Goal: Task Accomplishment & Management: Use online tool/utility

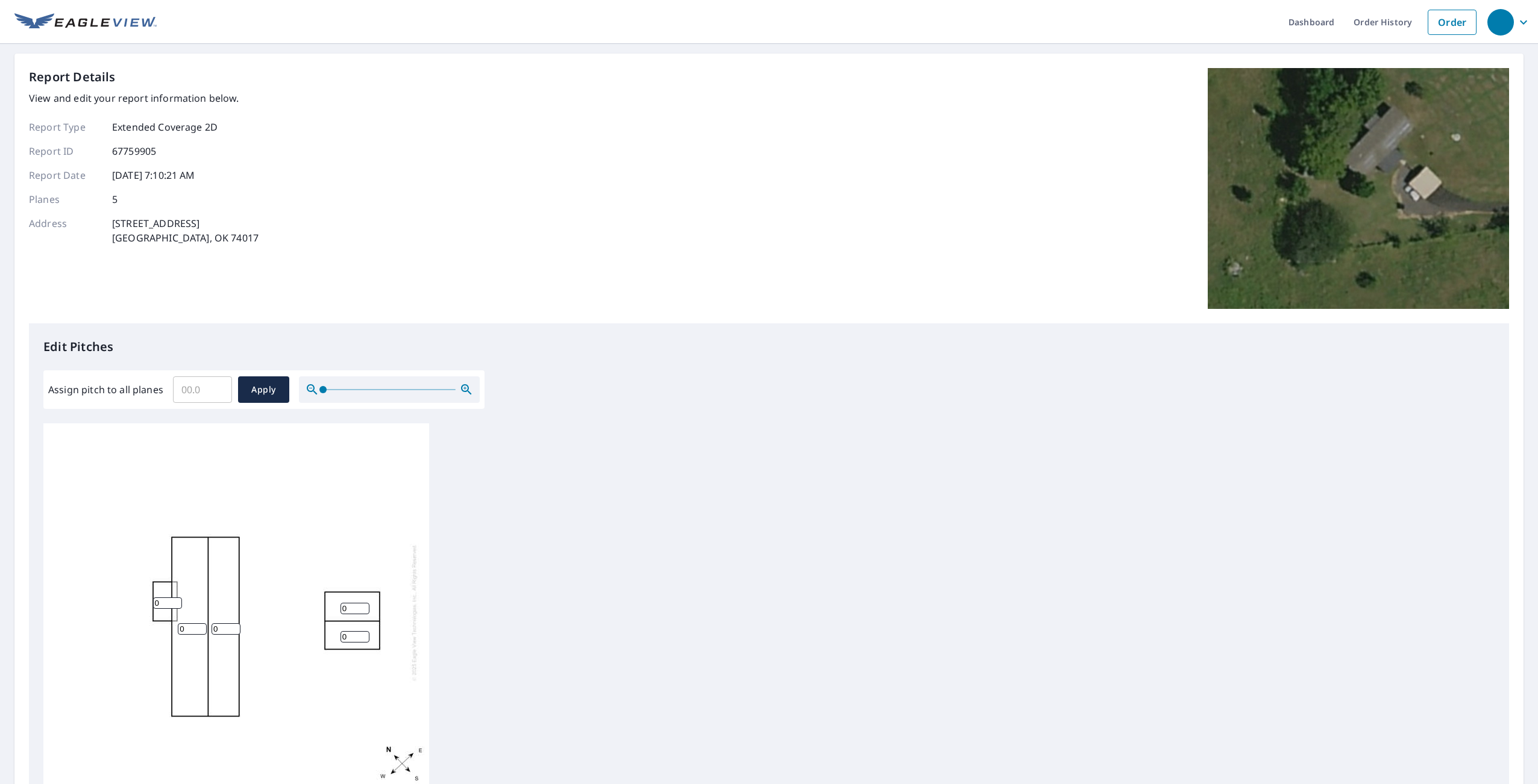
click at [189, 629] on input "0" at bounding box center [192, 629] width 29 height 11
click at [201, 627] on input "1" at bounding box center [192, 629] width 29 height 11
click at [201, 627] on input "2" at bounding box center [192, 629] width 29 height 11
click at [201, 627] on input "3" at bounding box center [192, 629] width 29 height 11
click at [499, 595] on div "3 0 0 0 0" at bounding box center [769, 613] width 1451 height 378
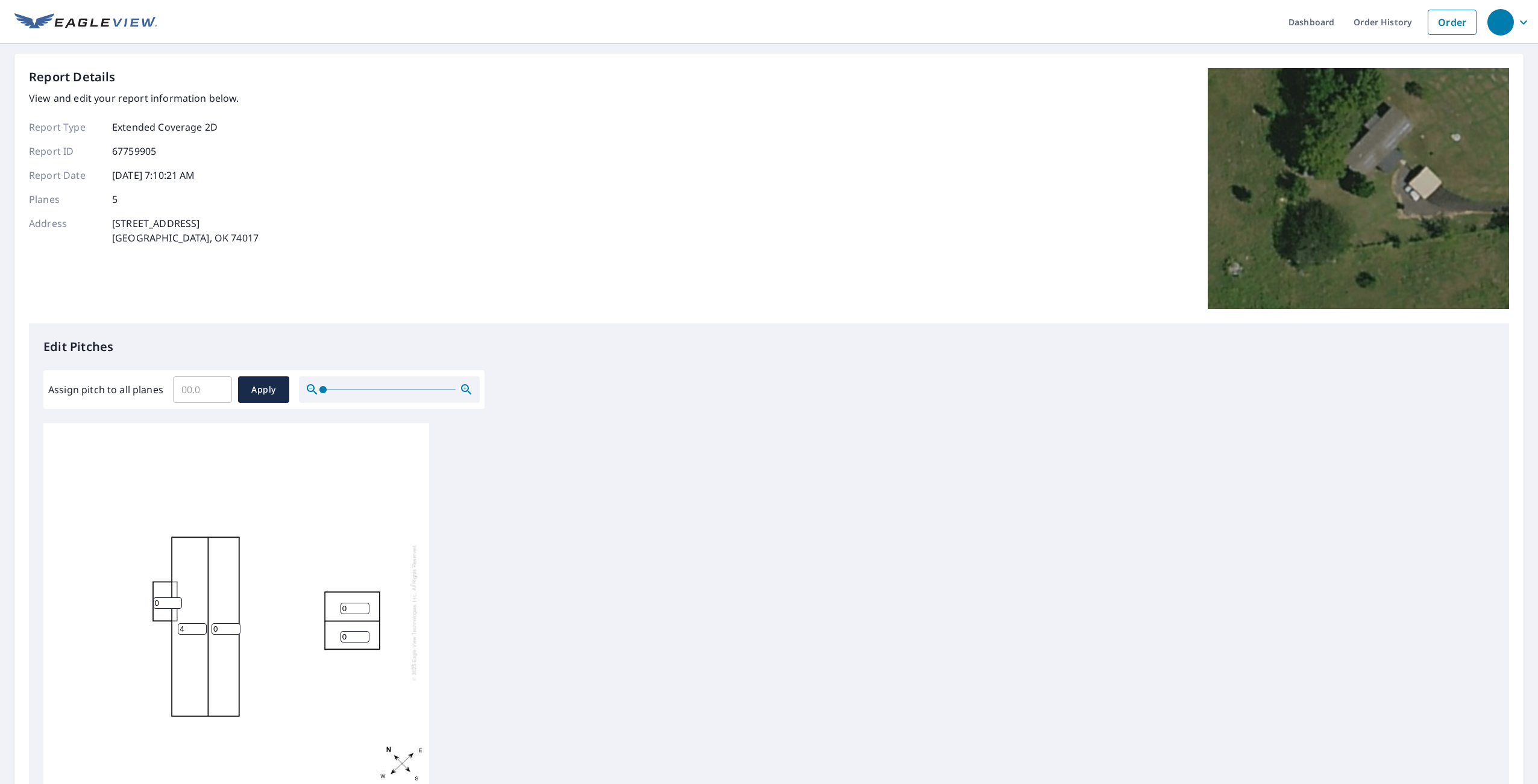
click at [202, 628] on input "4" at bounding box center [192, 629] width 29 height 11
click at [202, 628] on input "5" at bounding box center [192, 629] width 29 height 11
click at [199, 631] on input "4" at bounding box center [192, 629] width 29 height 11
click at [199, 631] on input "3" at bounding box center [192, 629] width 29 height 11
click at [199, 631] on input "2" at bounding box center [192, 629] width 29 height 11
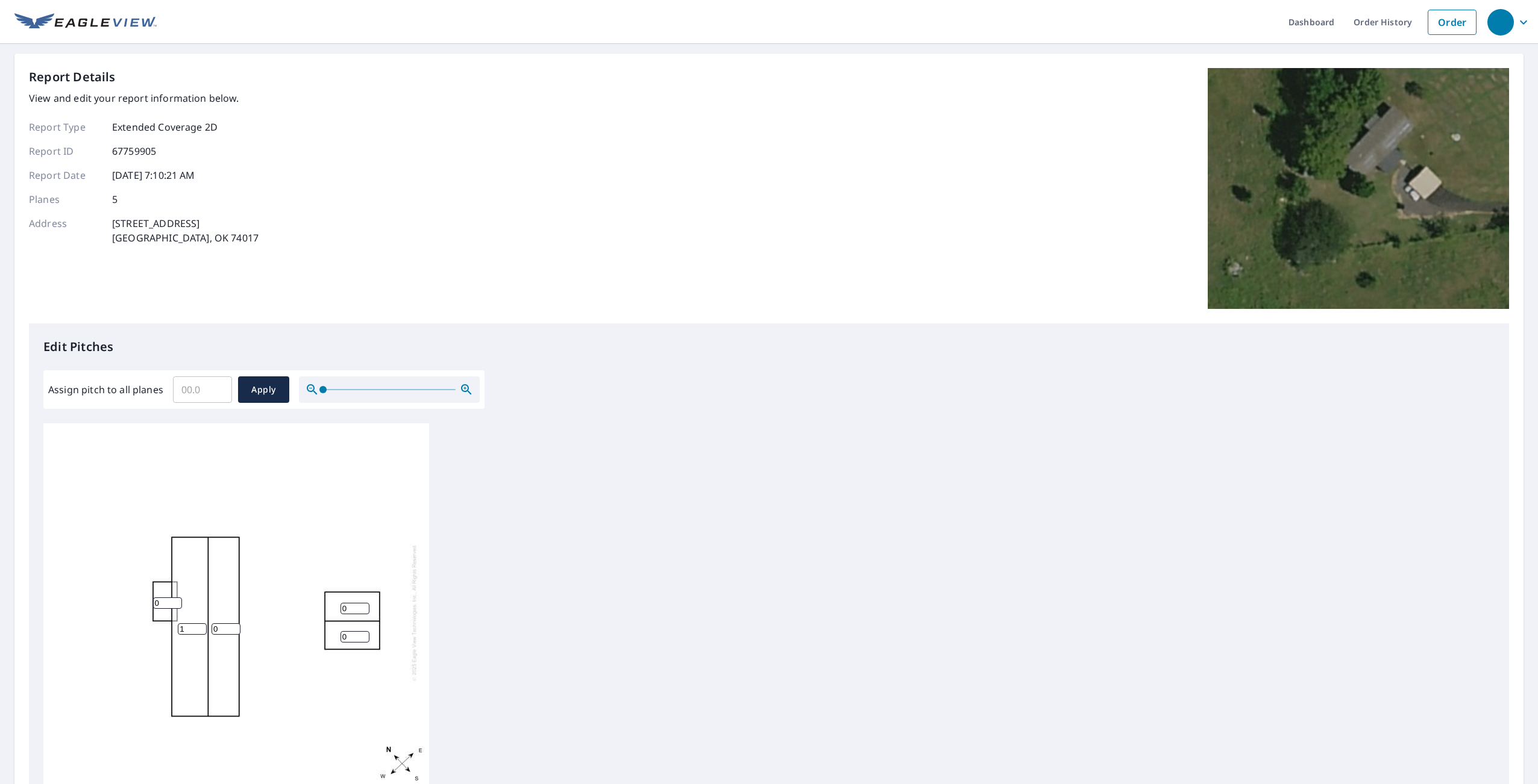
click at [199, 631] on input "1" at bounding box center [192, 629] width 29 height 11
type input "0"
click at [199, 631] on input "0" at bounding box center [192, 629] width 29 height 11
drag, startPoint x: 324, startPoint y: 394, endPoint x: 310, endPoint y: 399, distance: 14.9
click at [310, 399] on div at bounding box center [389, 389] width 181 height 26
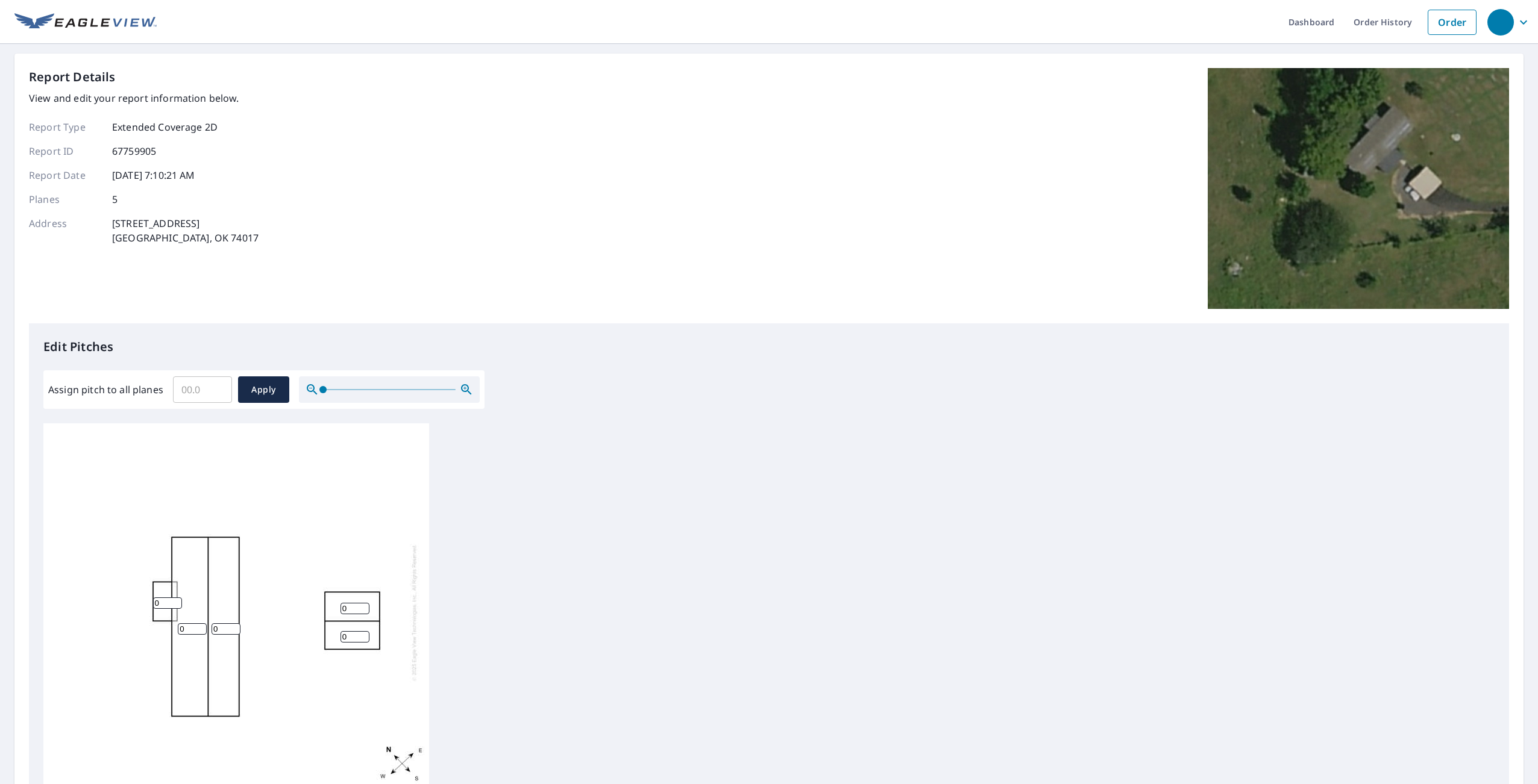
click at [177, 382] on input "Assign pitch to all planes" at bounding box center [202, 389] width 59 height 34
type input "3"
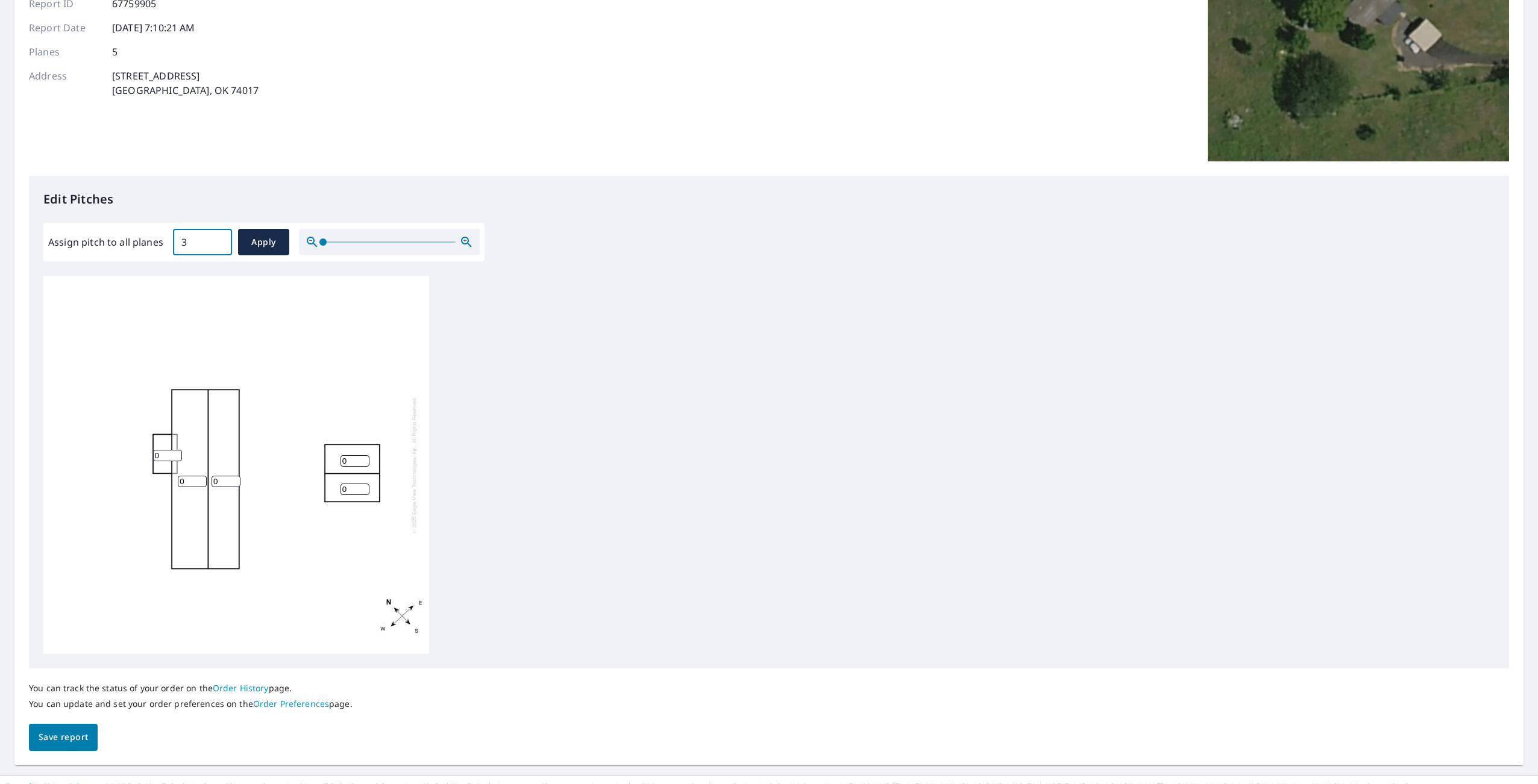
scroll to position [160, 0]
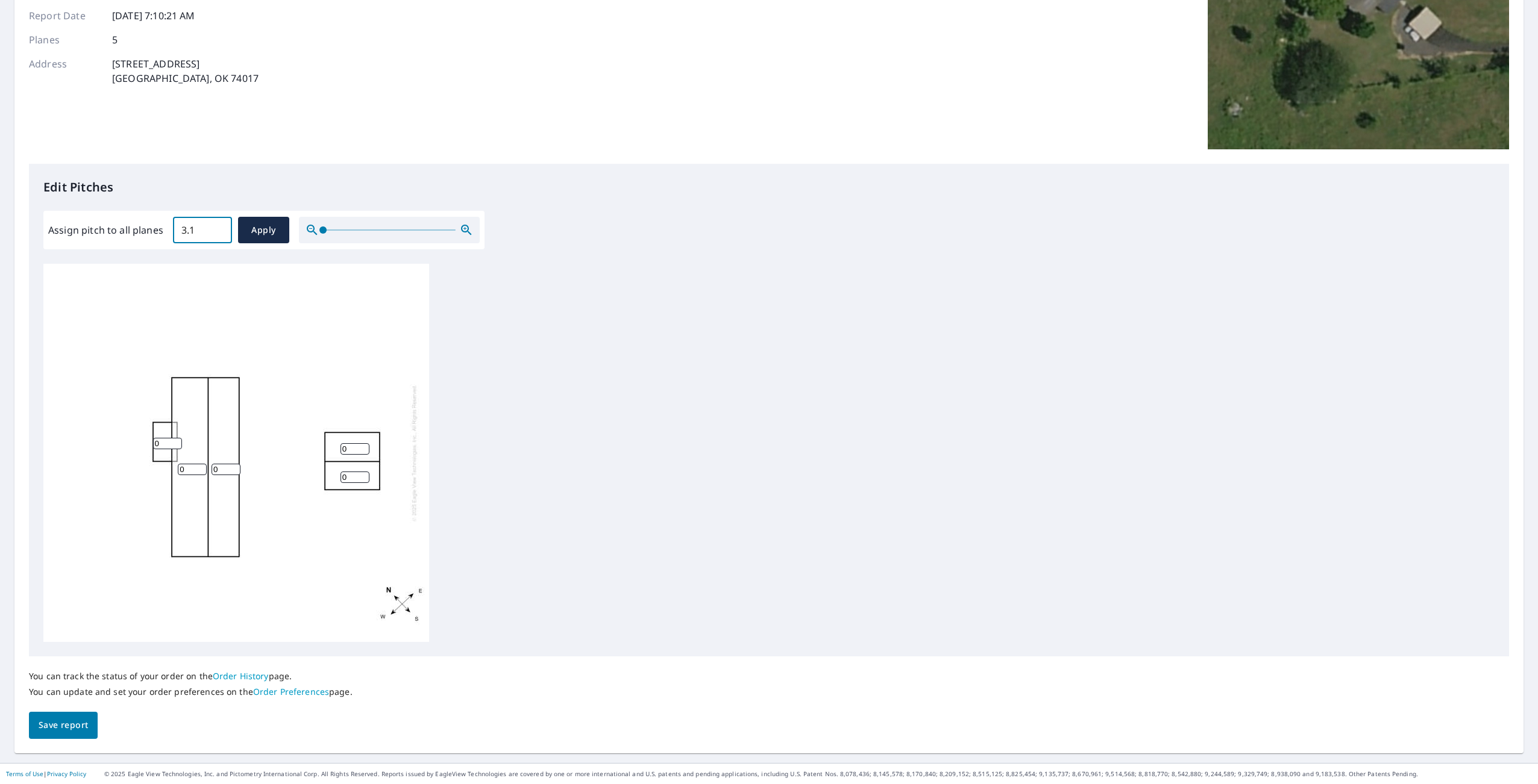
click at [220, 227] on input "3.1" at bounding box center [202, 230] width 59 height 34
type input "3"
click at [216, 233] on input "3" at bounding box center [202, 230] width 59 height 34
click at [261, 236] on span "Apply" at bounding box center [264, 231] width 32 height 15
type input "3"
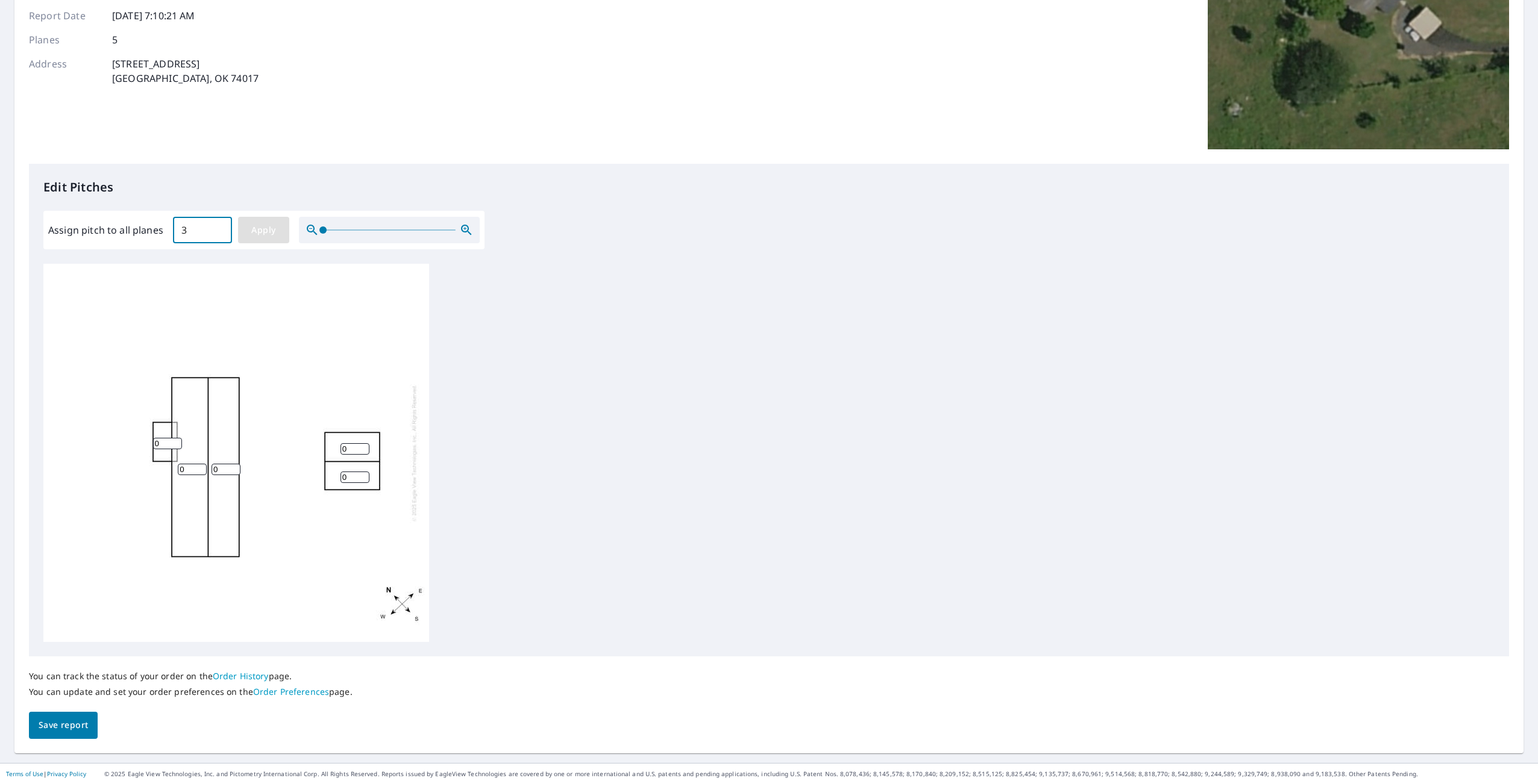
type input "3"
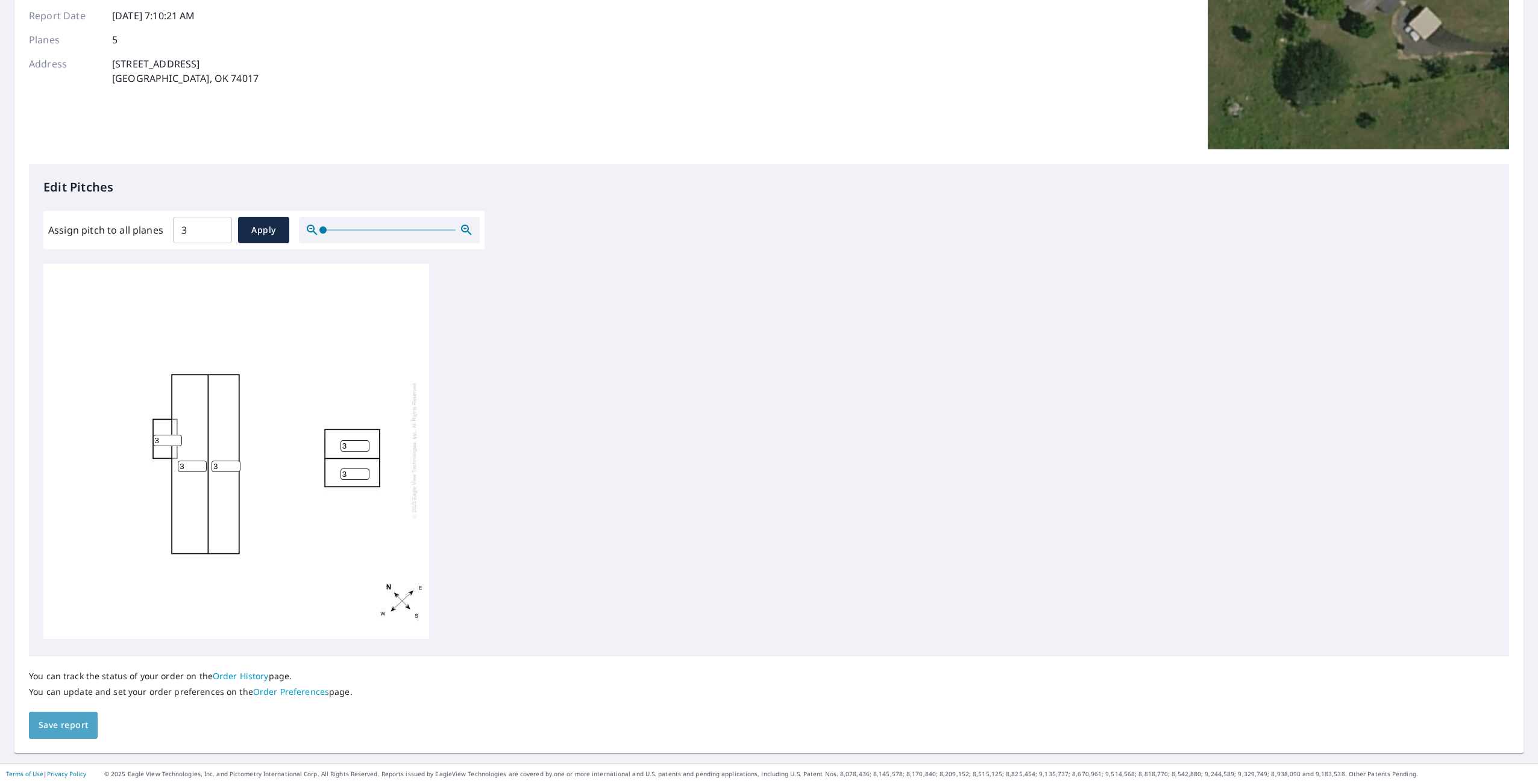
click at [48, 716] on button "Save report" at bounding box center [62, 725] width 68 height 27
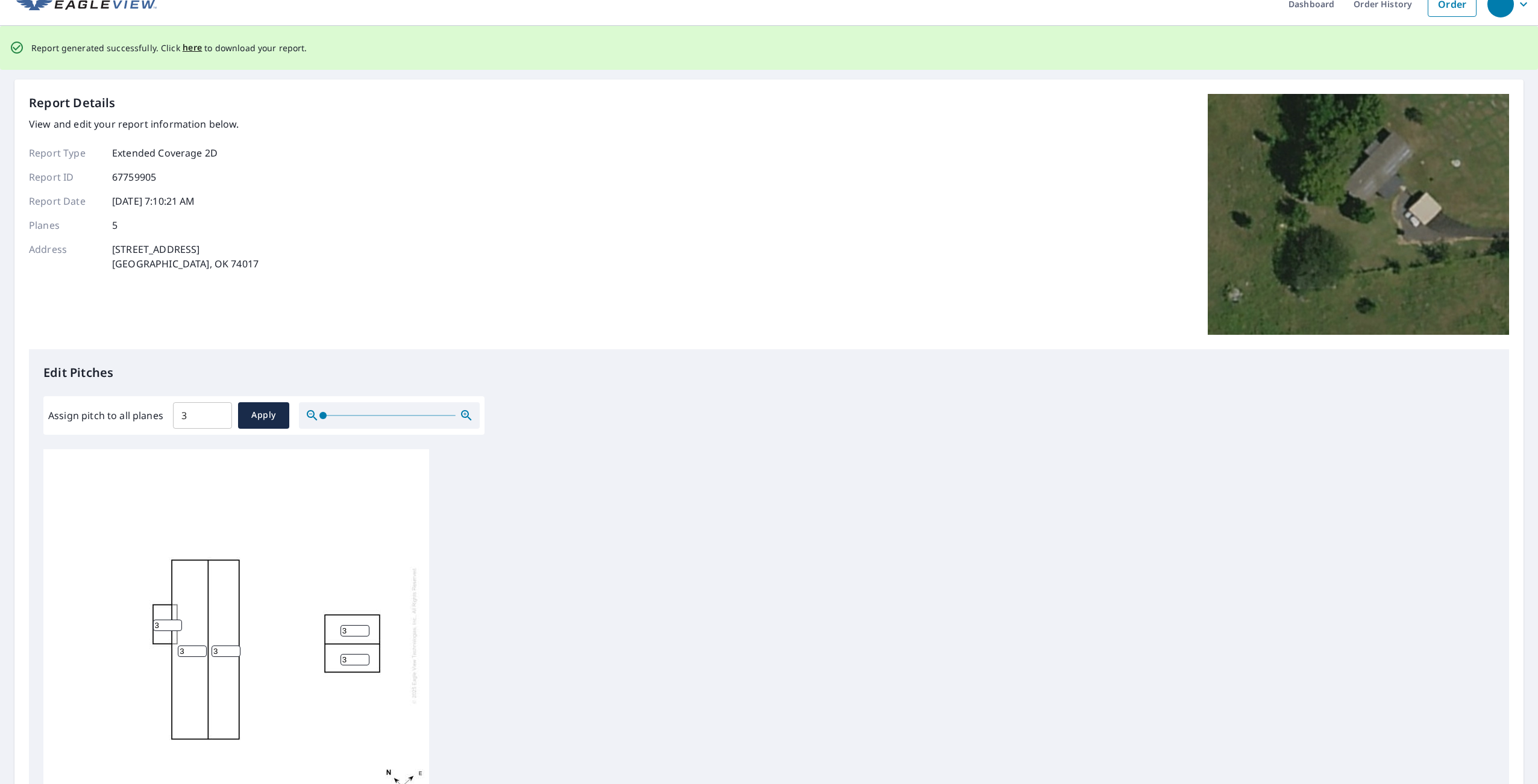
scroll to position [0, 0]
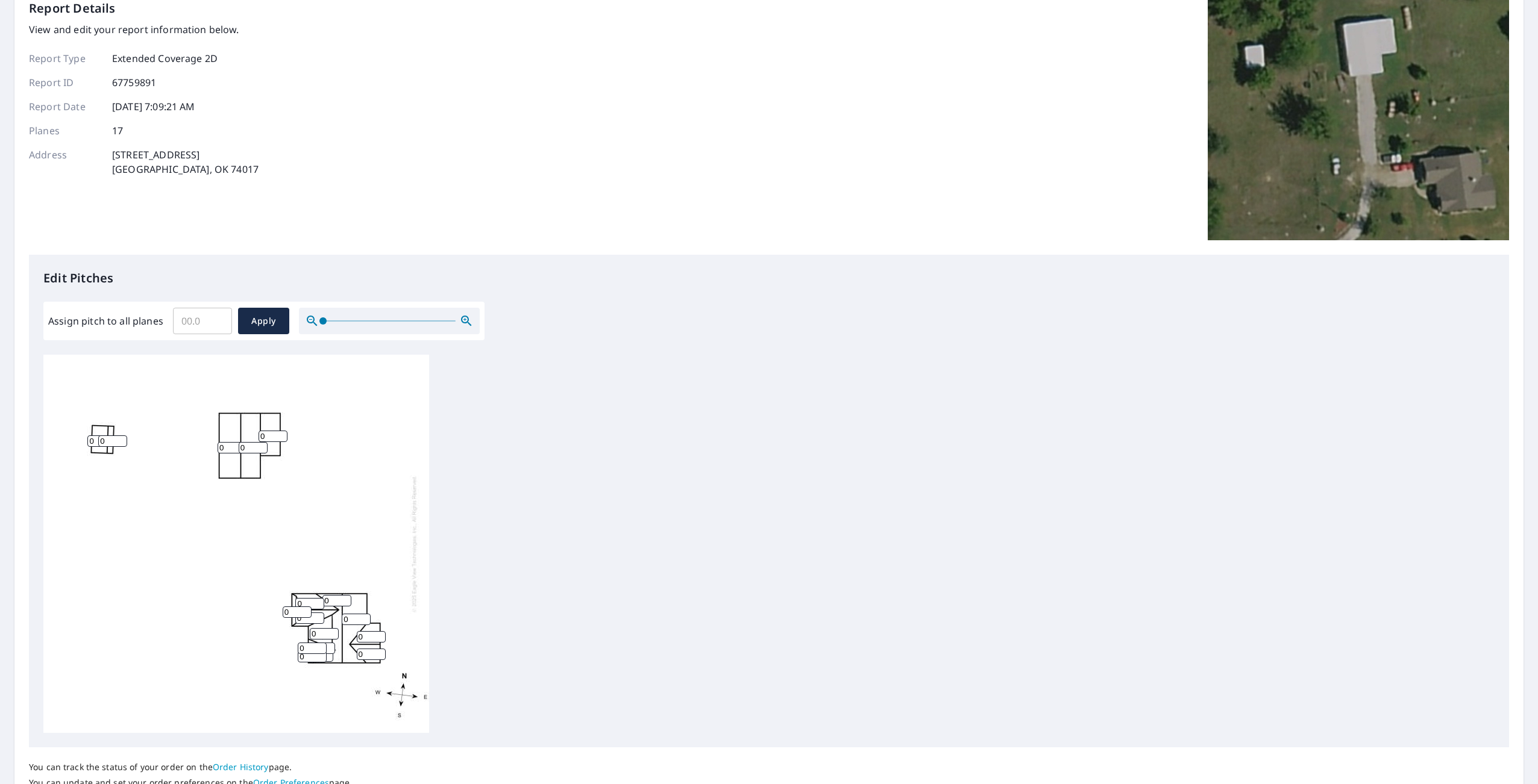
scroll to position [160, 0]
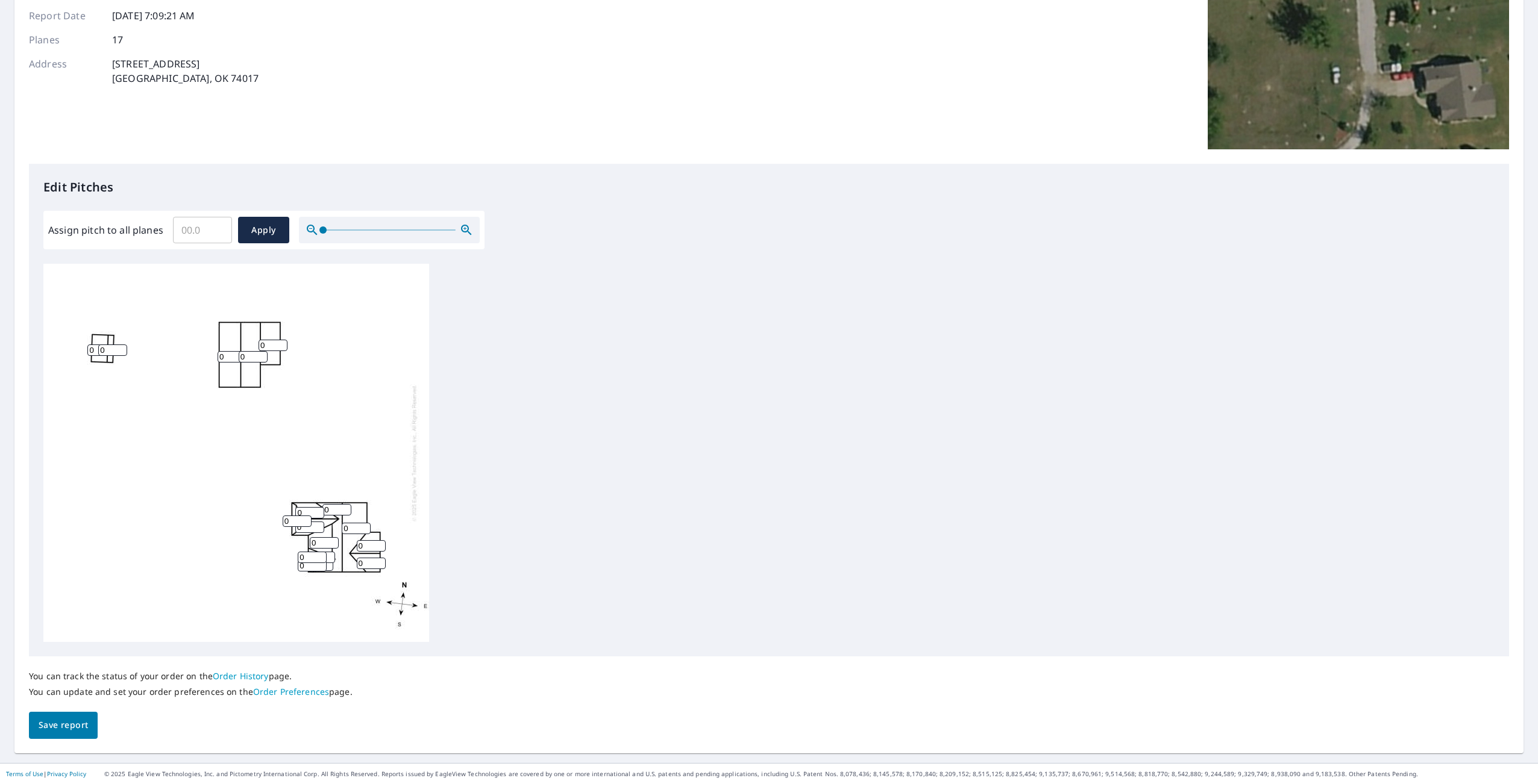
click at [309, 509] on input "0" at bounding box center [310, 512] width 29 height 11
type input "0"
type input "8"
click at [336, 510] on input "0" at bounding box center [337, 509] width 29 height 11
type input "08"
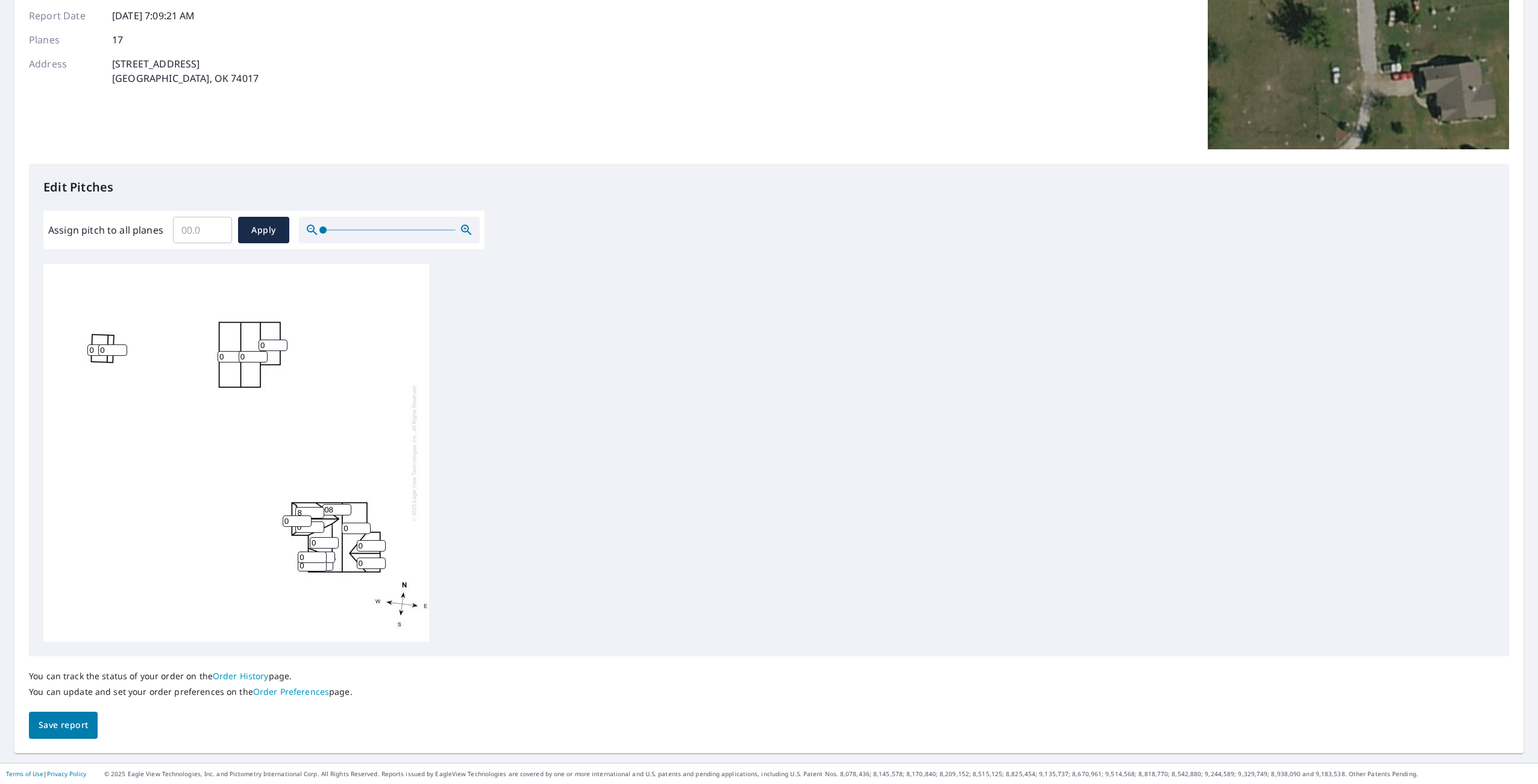
click at [293, 521] on input "0" at bounding box center [297, 520] width 29 height 11
type input "08"
click at [318, 528] on input "0" at bounding box center [310, 527] width 29 height 11
type input "8"
click at [325, 543] on input "0" at bounding box center [324, 542] width 29 height 11
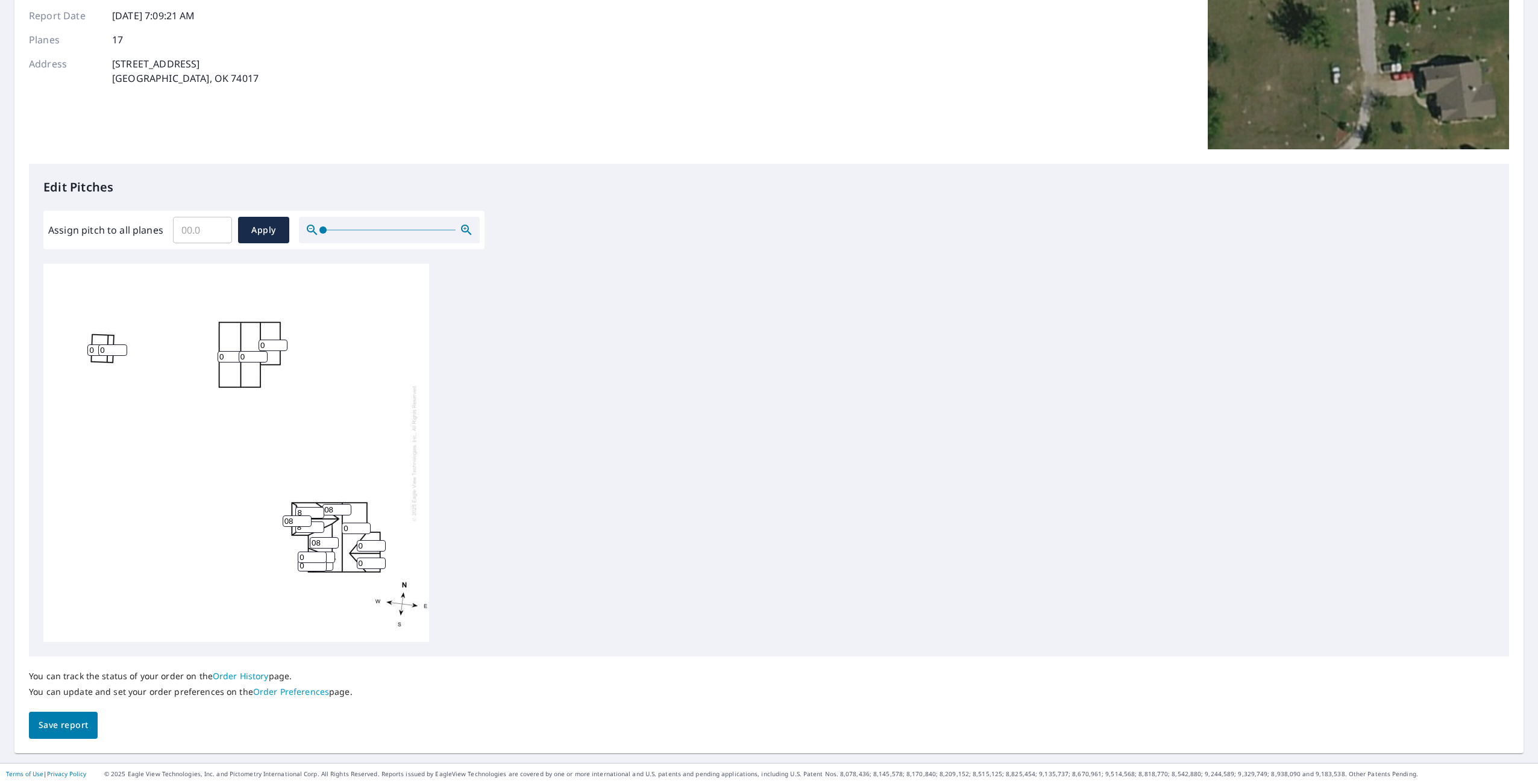
type input "08"
click at [311, 555] on input "0" at bounding box center [312, 557] width 29 height 11
type input "08"
click at [314, 570] on input "0" at bounding box center [312, 565] width 29 height 11
type input "08"
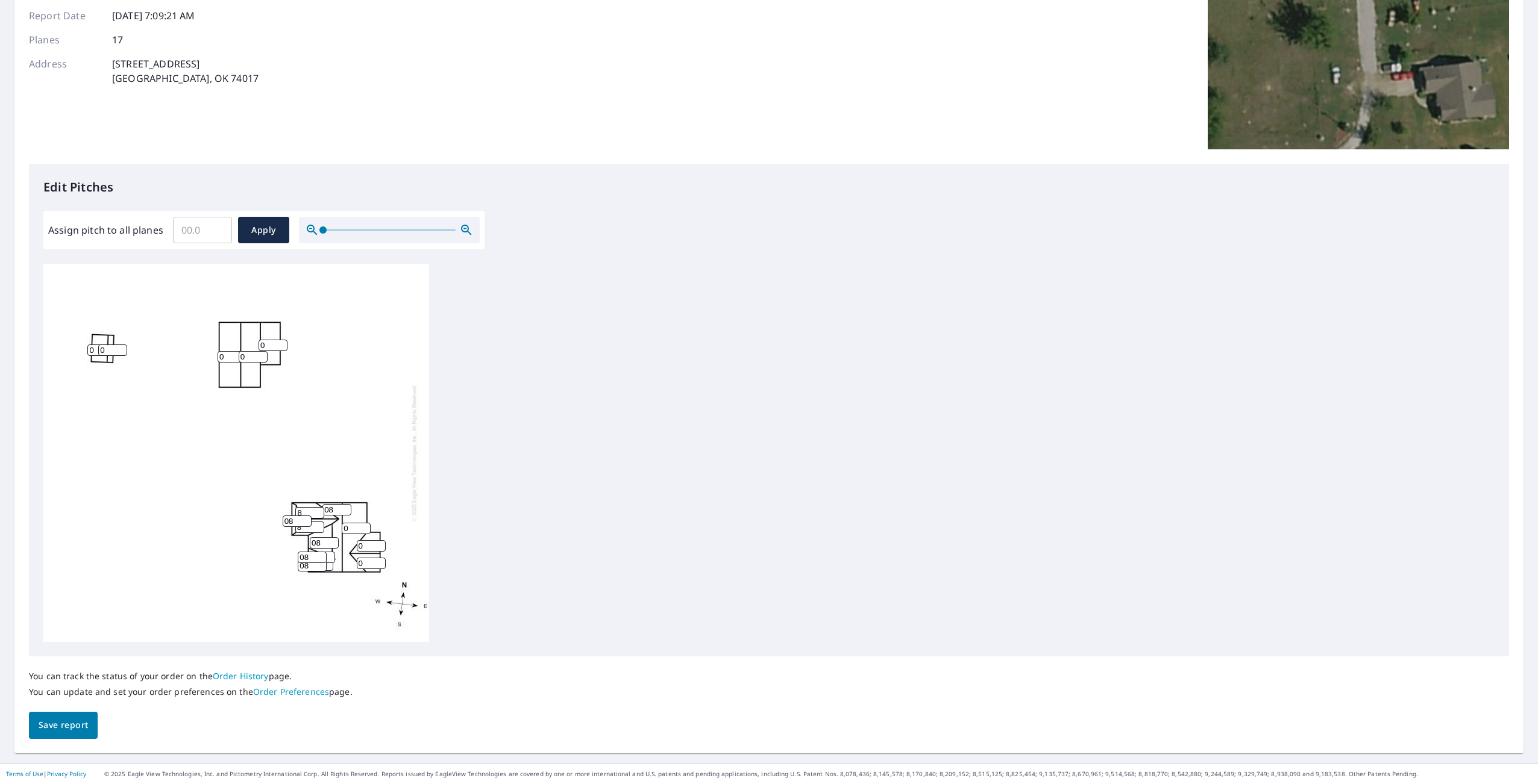
click at [366, 563] on input "0" at bounding box center [371, 563] width 29 height 11
type input "08"
click at [365, 549] on input "0" at bounding box center [371, 545] width 29 height 11
type input "08"
click at [359, 527] on input "0" at bounding box center [356, 528] width 29 height 11
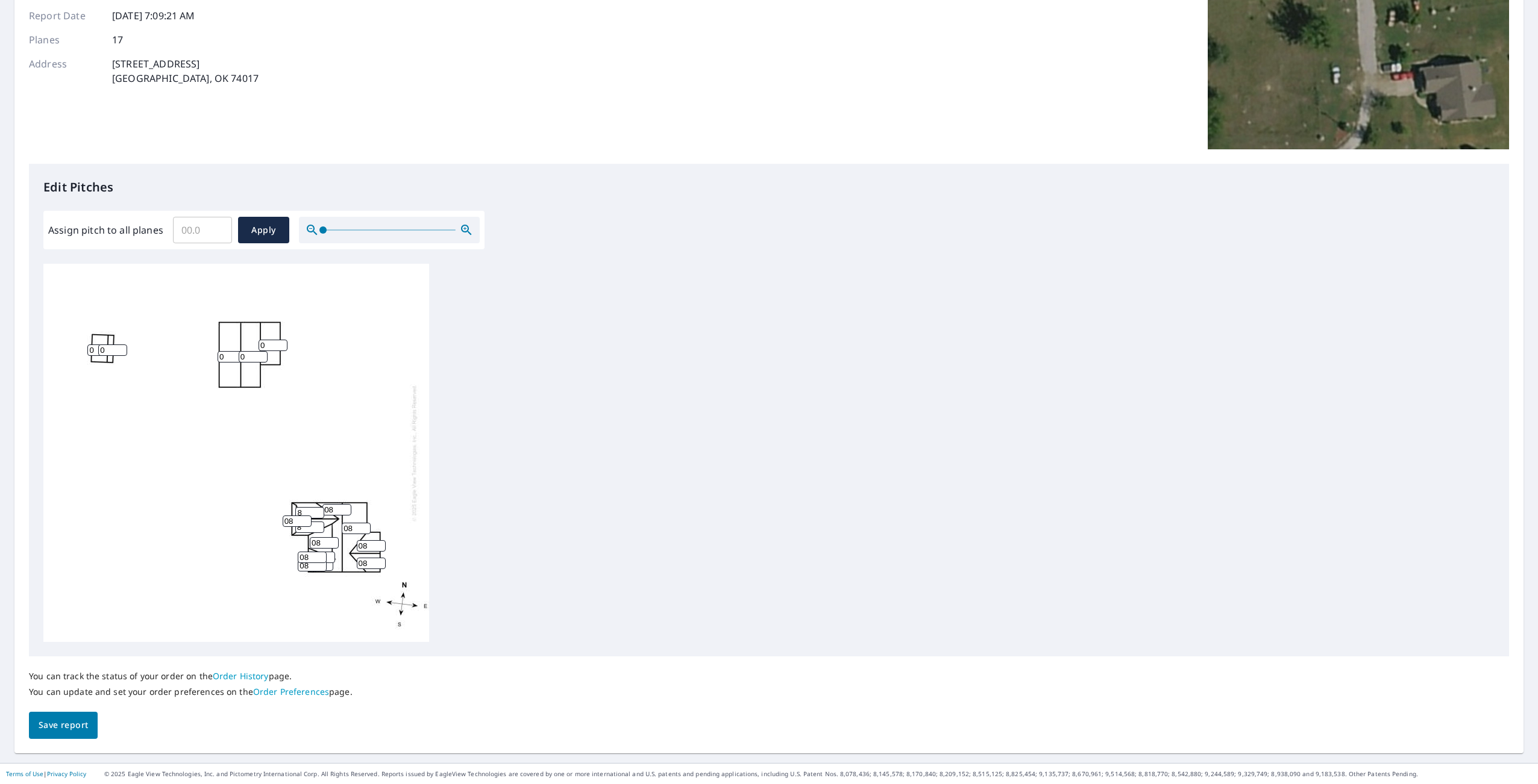
type input "08"
click at [399, 445] on div "0 08 0 08 0 08 8 8 08 0 08 08 0 0 0 08 08" at bounding box center [236, 453] width 385 height 378
click at [263, 229] on span "Apply" at bounding box center [264, 231] width 32 height 15
click at [201, 236] on input "Assign pitch to all planes" at bounding box center [202, 230] width 59 height 34
type input "8"
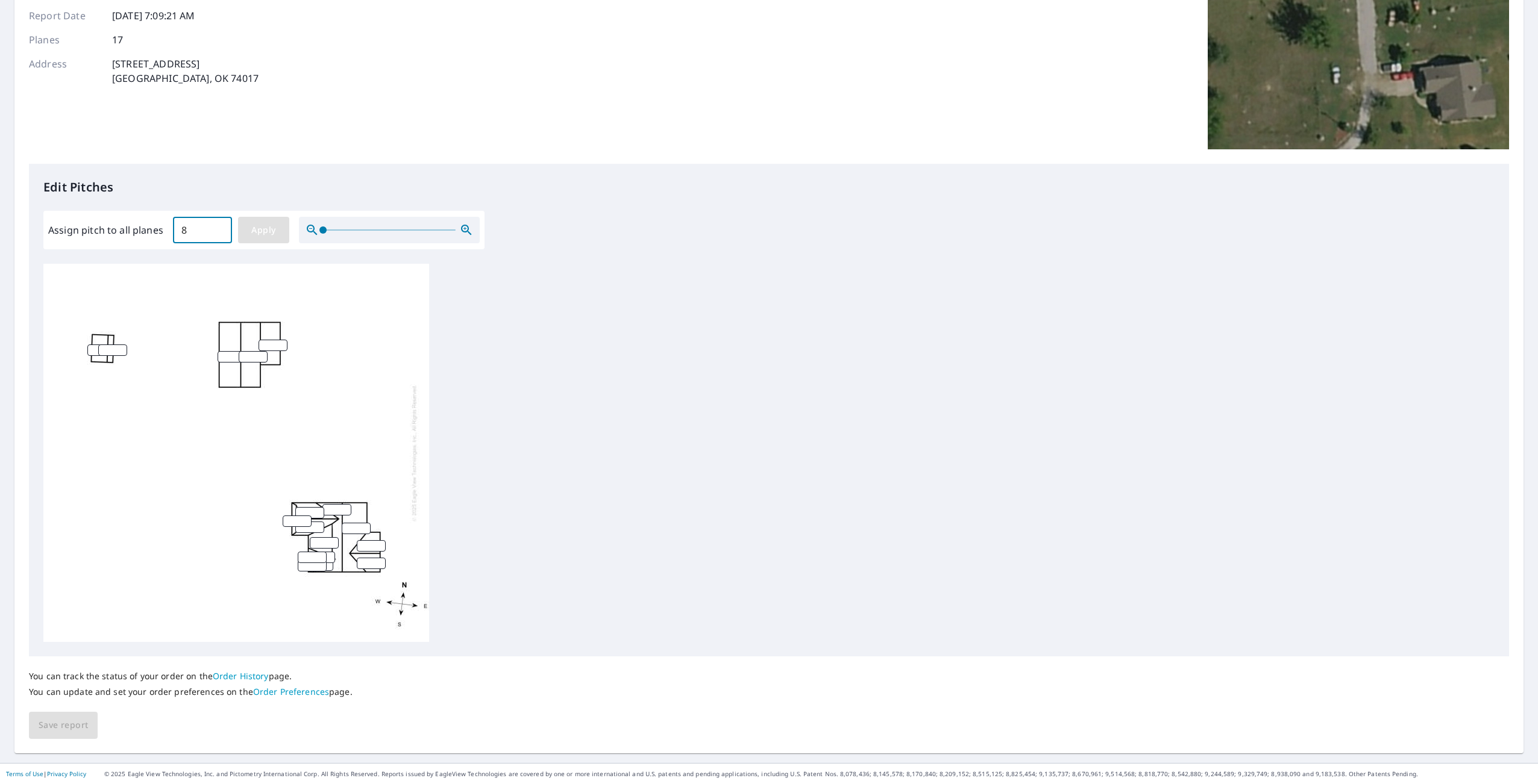
click at [264, 238] on button "Apply" at bounding box center [264, 230] width 51 height 26
type input "8"
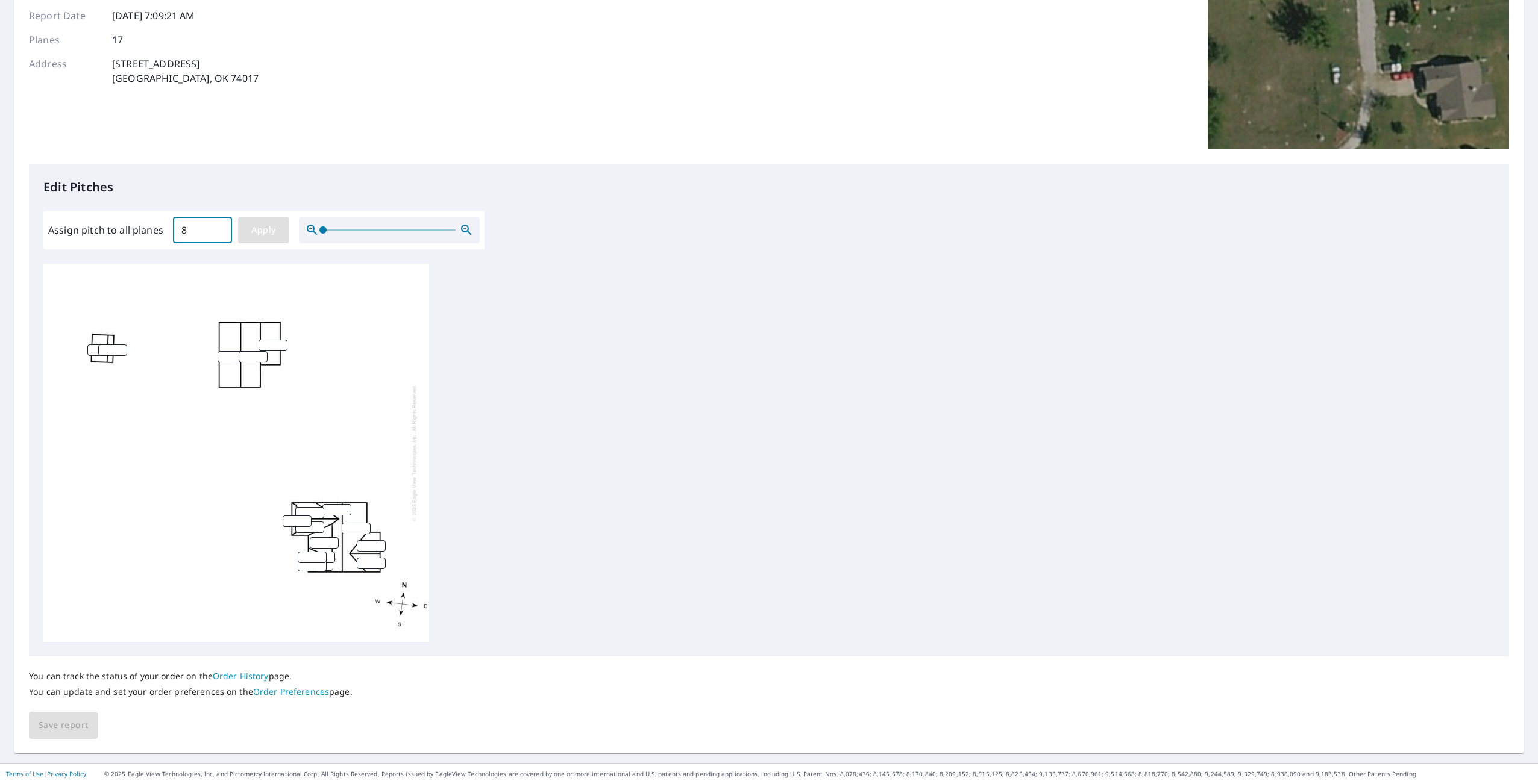
type input "8"
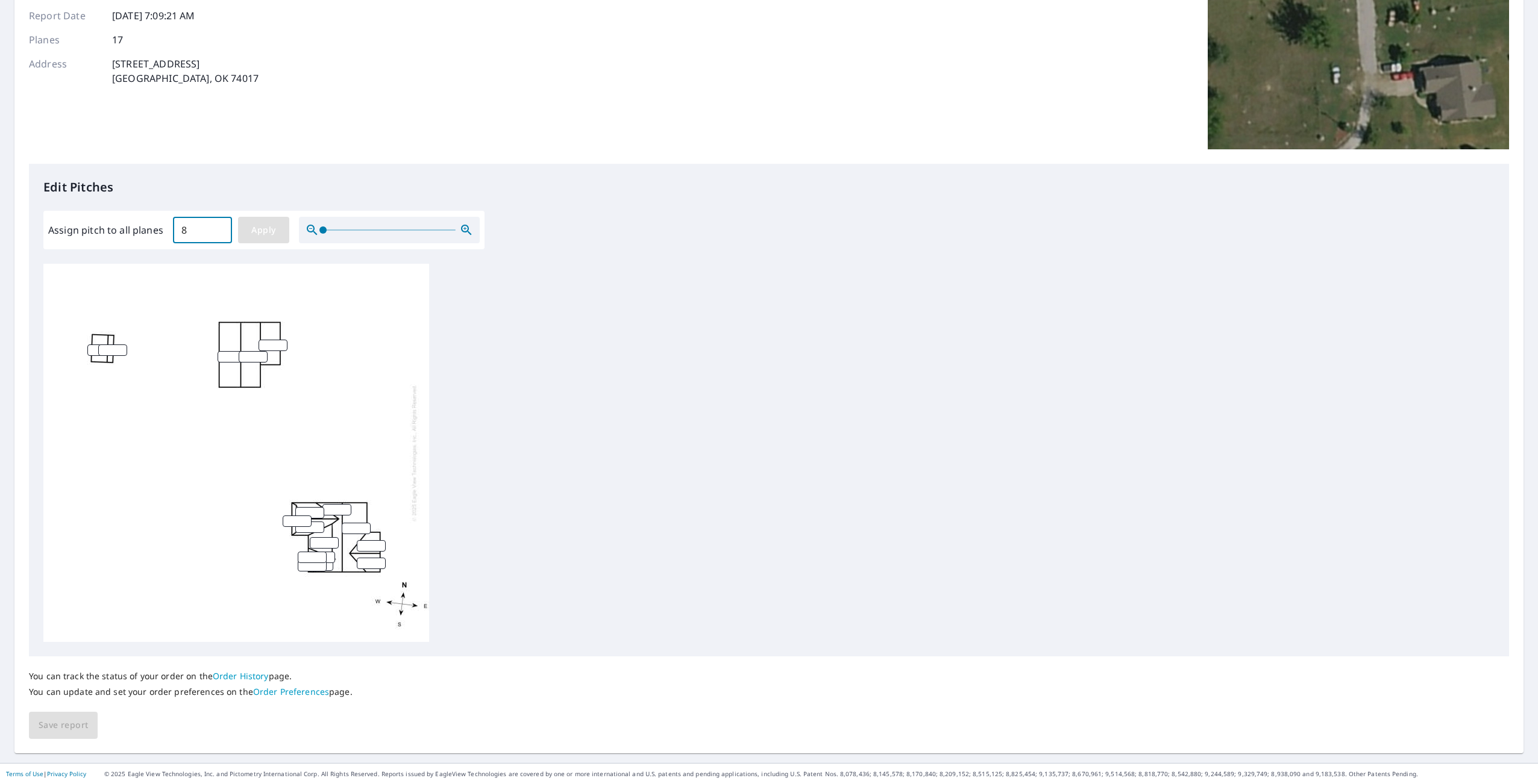
type input "8"
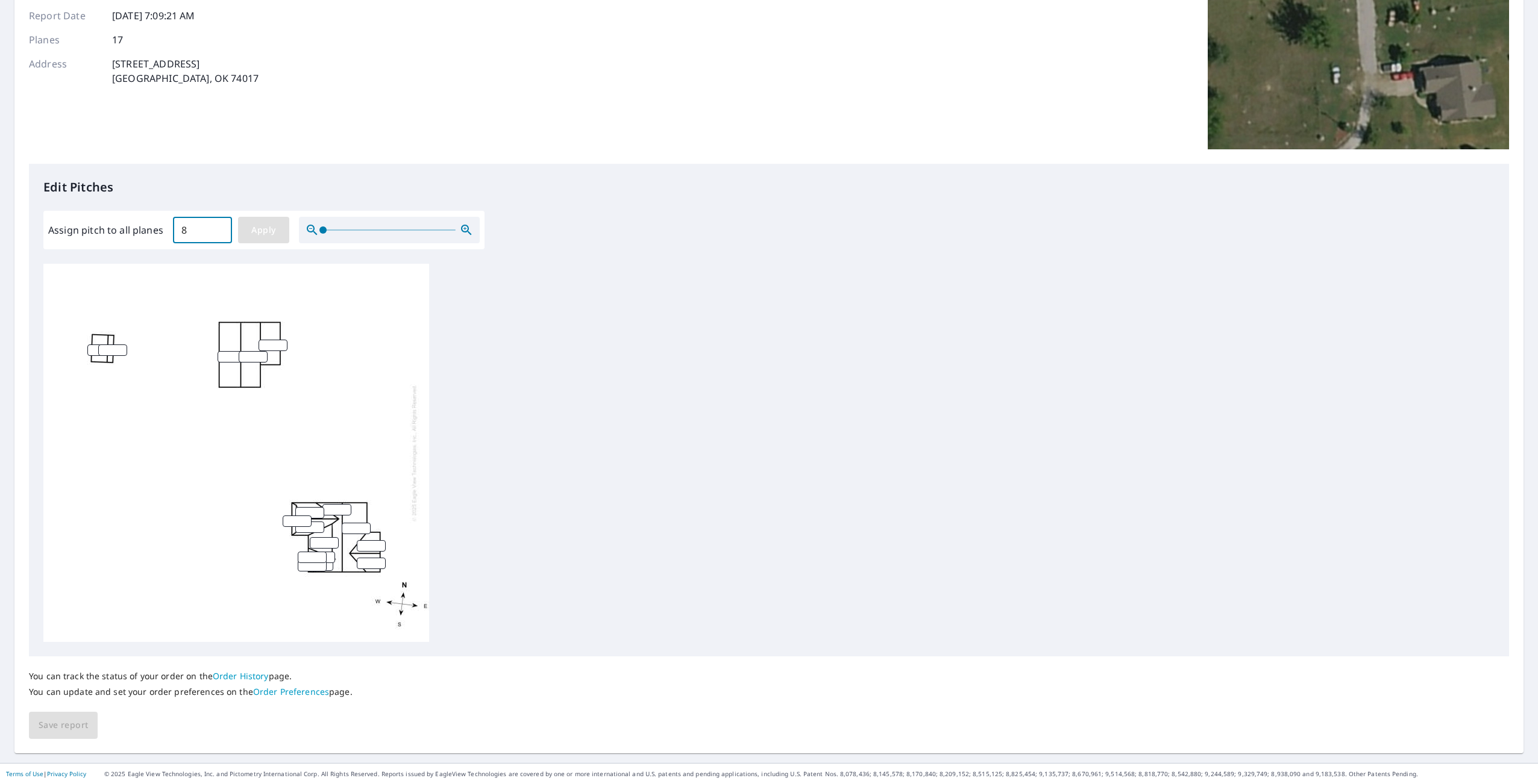
type input "8"
click at [201, 233] on input "8" at bounding box center [202, 230] width 59 height 34
drag, startPoint x: 186, startPoint y: 237, endPoint x: 166, endPoint y: 234, distance: 20.2
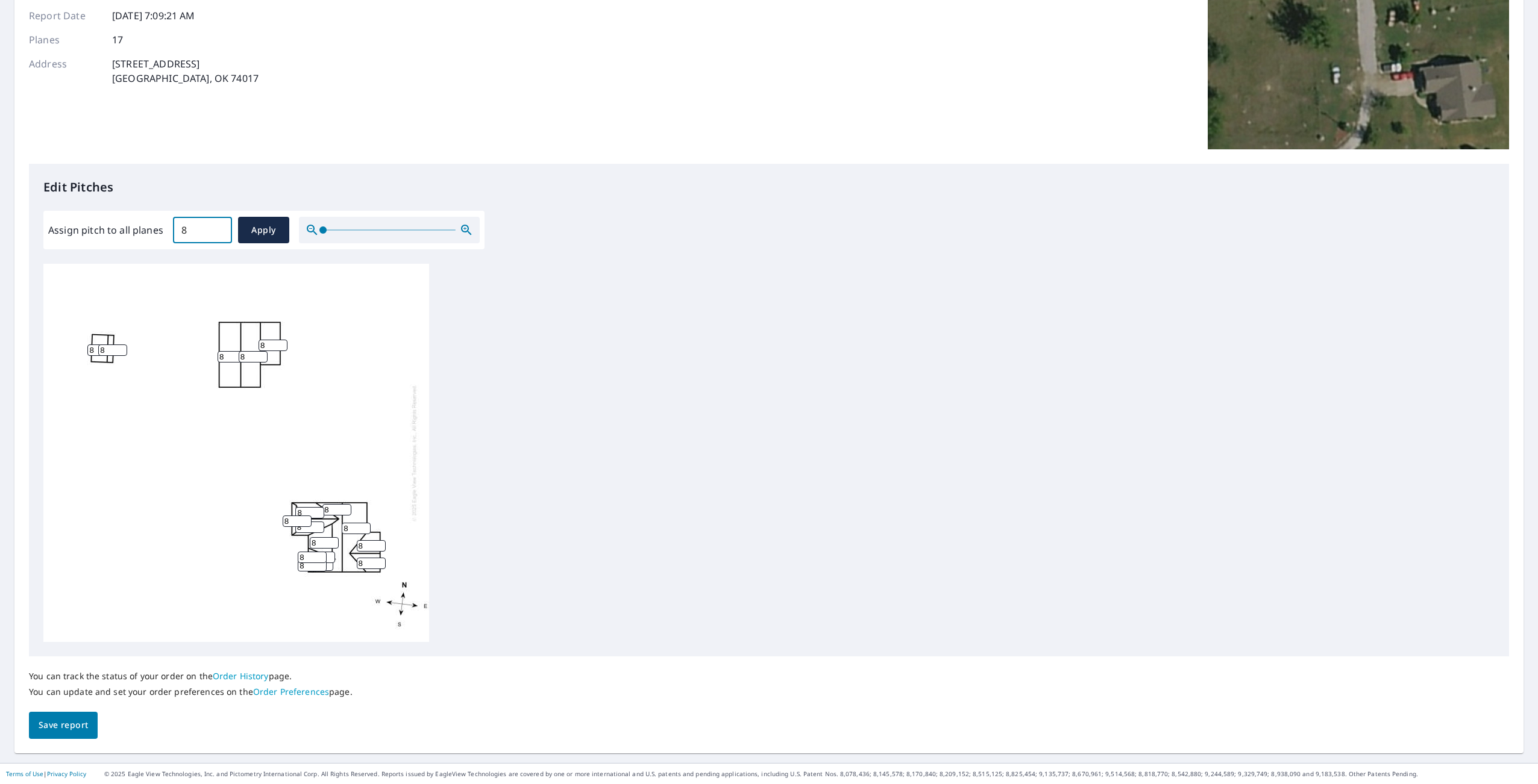
click at [166, 234] on div "Assign pitch to all planes 8 ​ Apply" at bounding box center [264, 230] width 431 height 26
type input "10"
click at [248, 236] on span "Apply" at bounding box center [264, 231] width 32 height 15
type input "10"
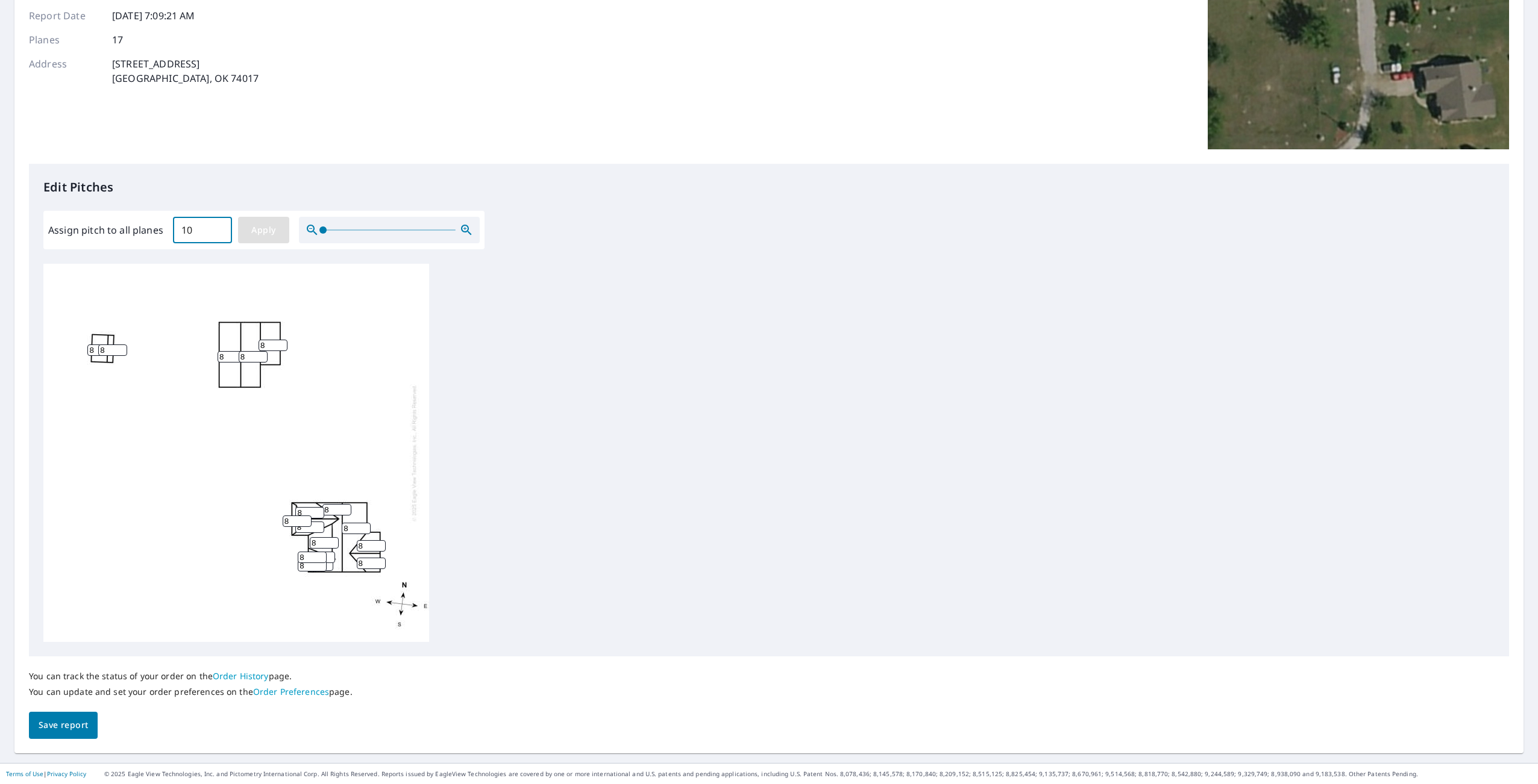
type input "10"
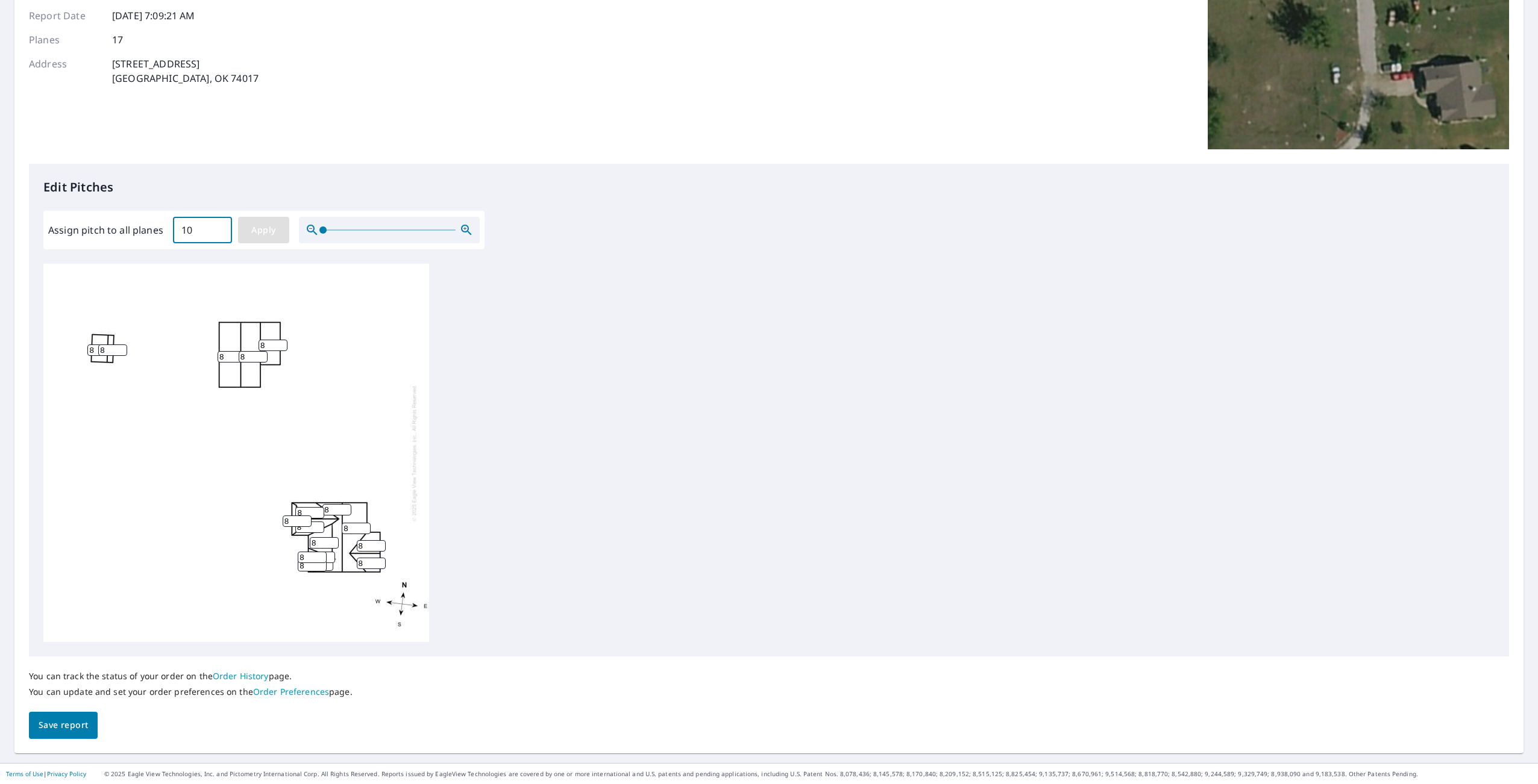
type input "10"
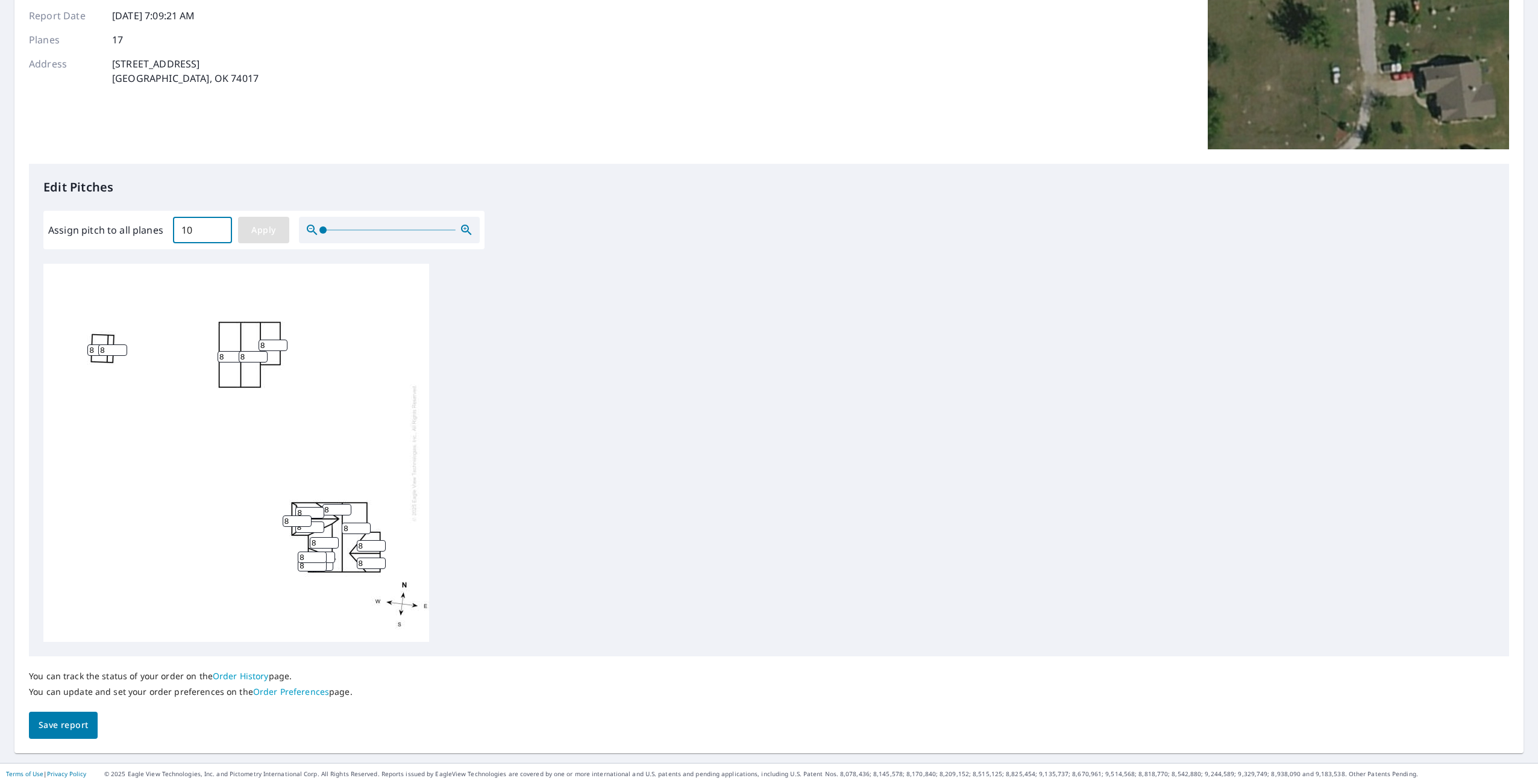
type input "10"
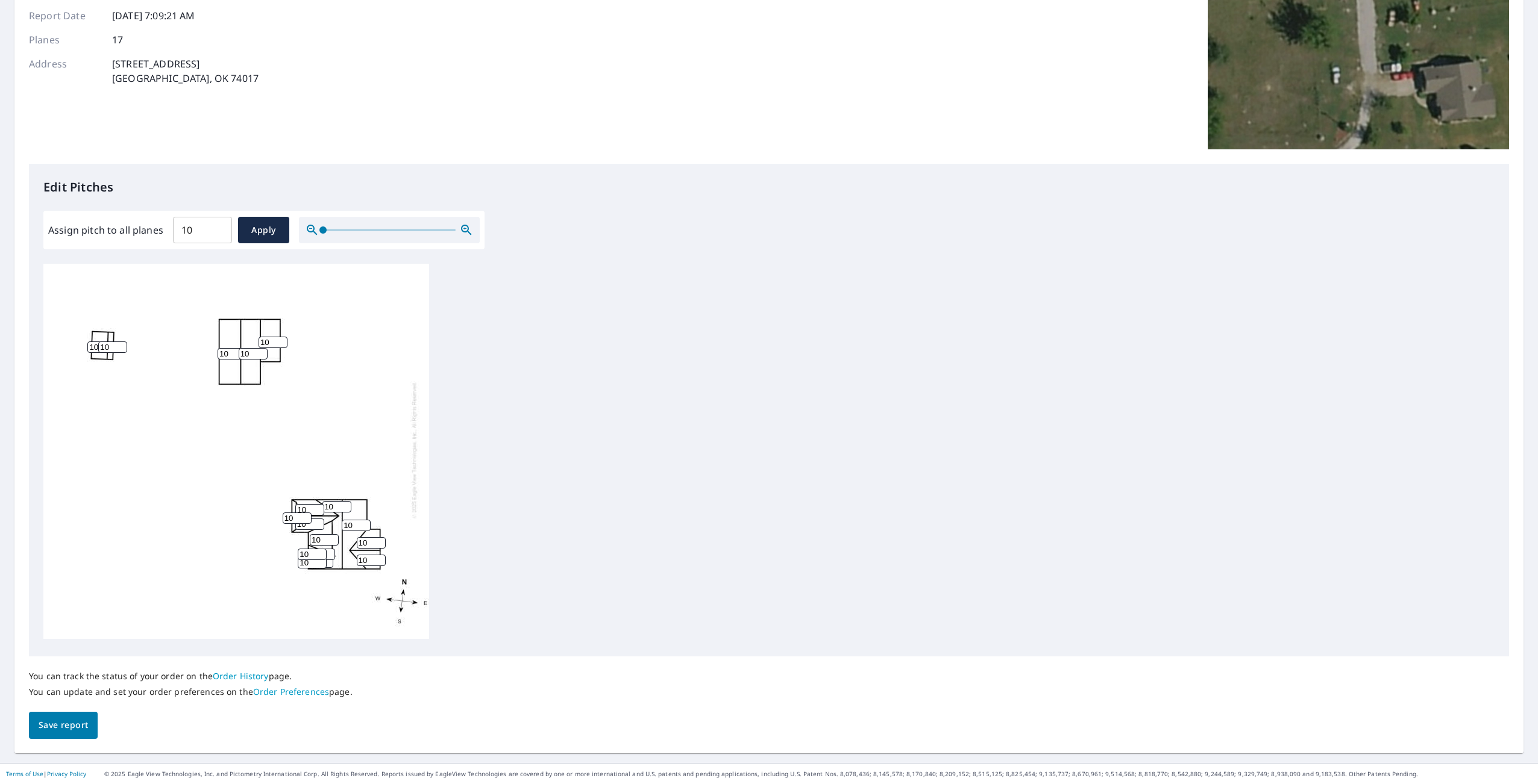
scroll to position [12, 0]
click at [68, 723] on span "Save report" at bounding box center [63, 725] width 50 height 15
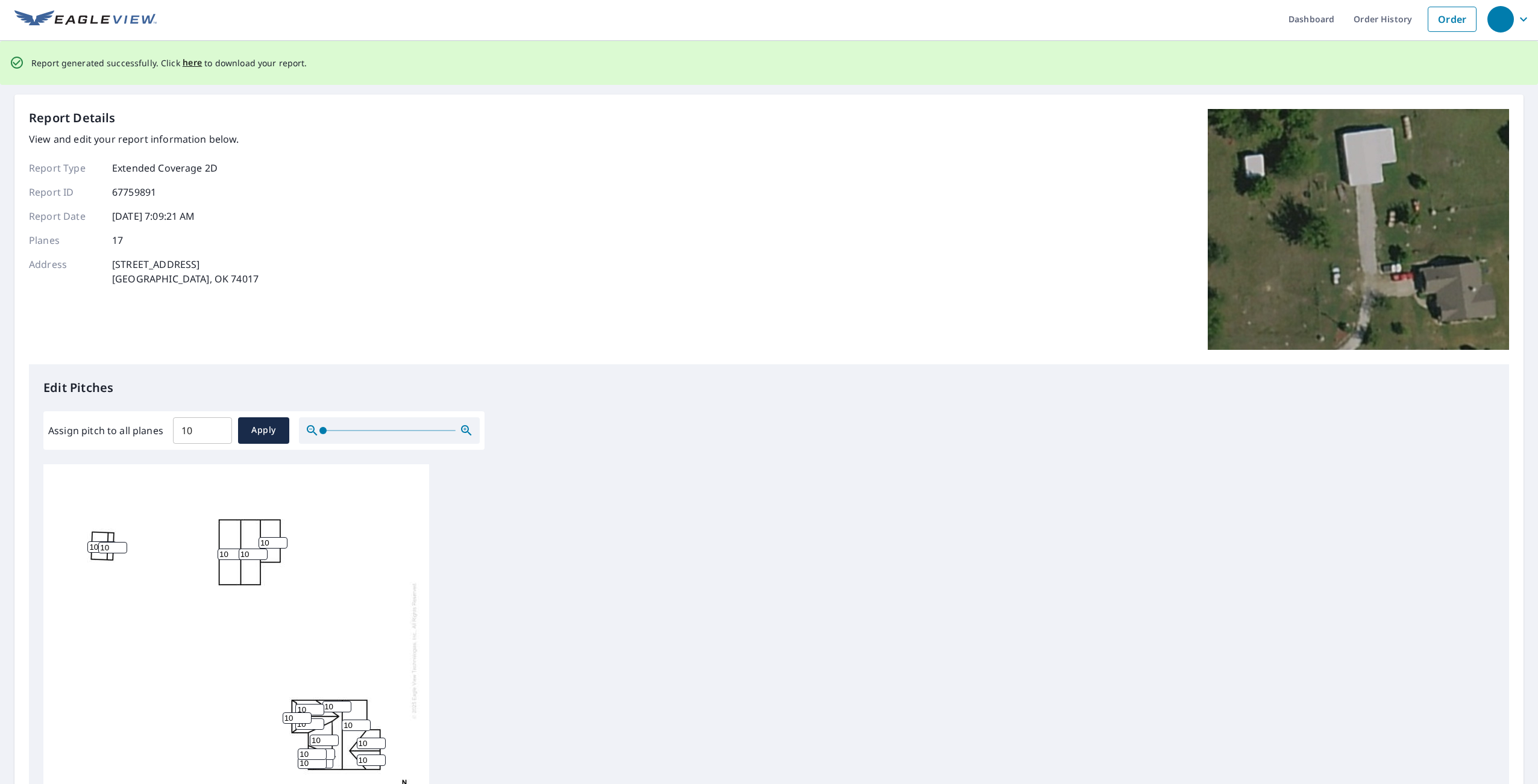
scroll to position [0, 0]
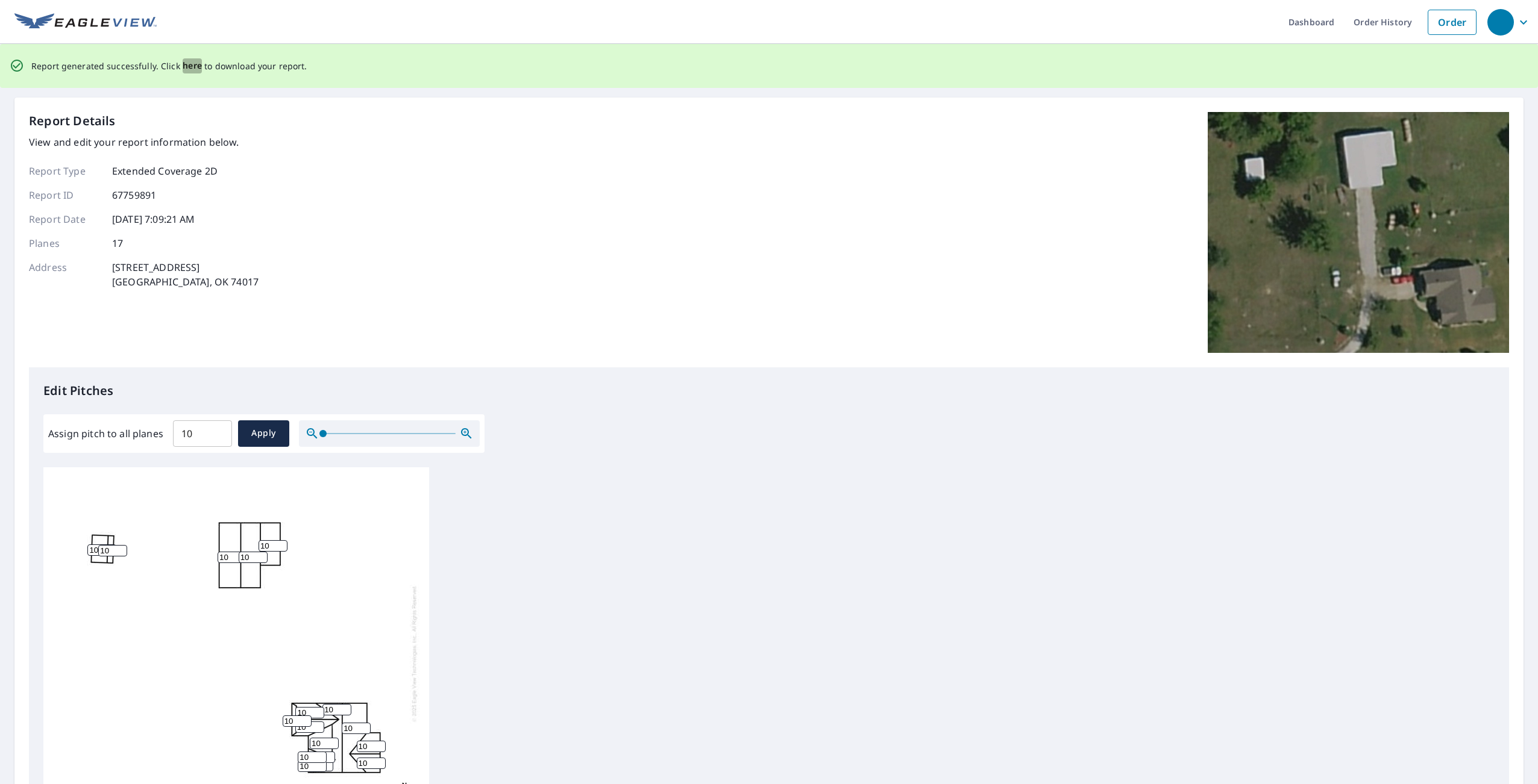
click at [186, 65] on span "here" at bounding box center [192, 66] width 20 height 15
